Goal: Task Accomplishment & Management: Use online tool/utility

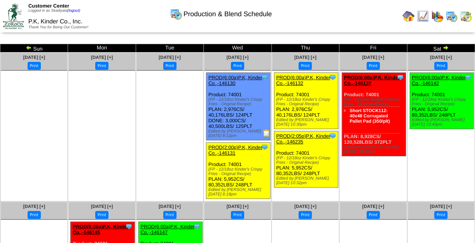
click at [407, 15] on img at bounding box center [408, 16] width 12 height 12
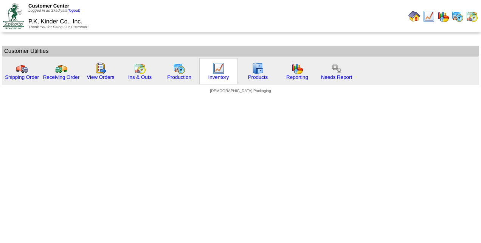
click at [220, 72] on img at bounding box center [218, 68] width 12 height 12
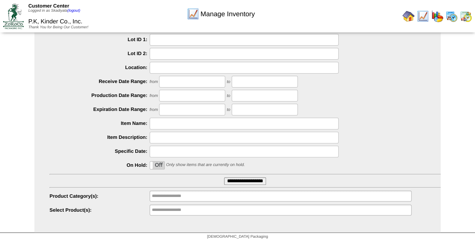
scroll to position [56, 0]
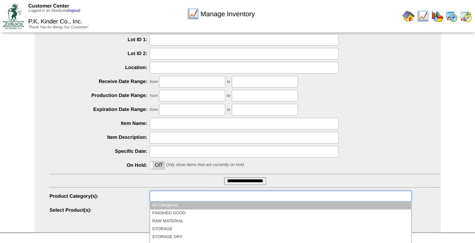
click at [283, 193] on ul at bounding box center [281, 196] width 262 height 11
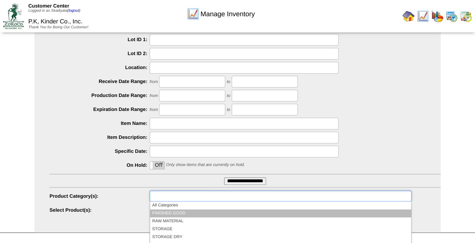
click at [225, 211] on li "FINISHED GOOD" at bounding box center [280, 214] width 261 height 8
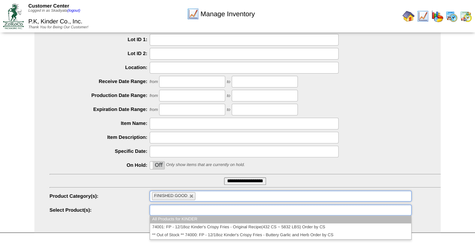
click at [225, 211] on ul at bounding box center [281, 210] width 262 height 11
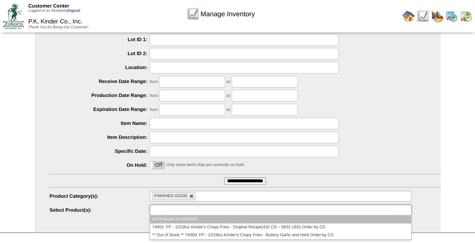
click at [192, 196] on link at bounding box center [191, 196] width 5 height 5
type input "**********"
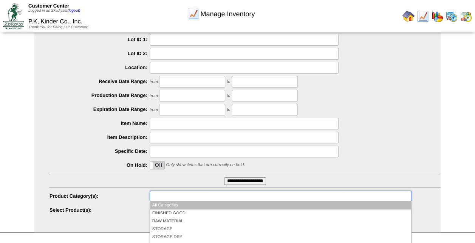
click at [207, 196] on ul at bounding box center [281, 196] width 262 height 11
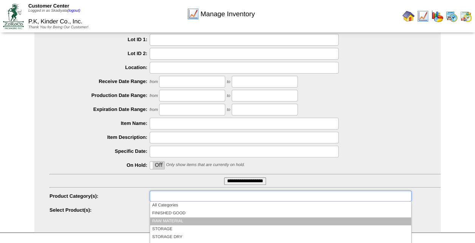
click at [187, 222] on li "RAW MATERIAL" at bounding box center [280, 222] width 261 height 8
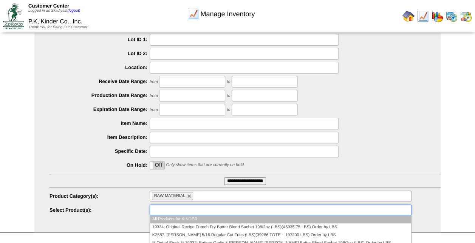
click at [243, 207] on ul at bounding box center [281, 210] width 262 height 11
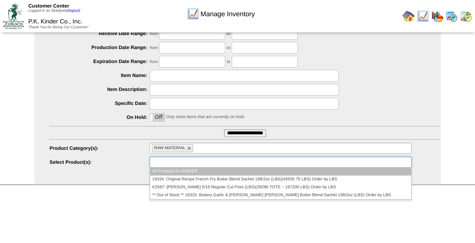
scroll to position [105, 0]
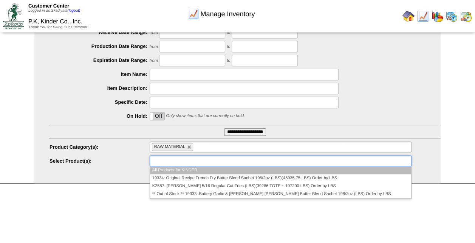
type input "**********"
